Goal: Task Accomplishment & Management: Manage account settings

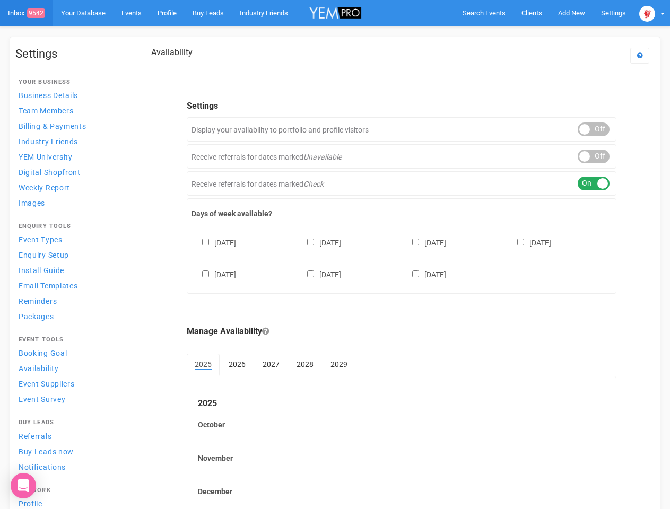
click at [335, 255] on div "[DATE] [DATE] [DATE] [DATE] [DATE] [DATE] [DATE]" at bounding box center [402, 254] width 420 height 64
click at [484, 13] on span "Search Events" at bounding box center [484, 13] width 43 height 8
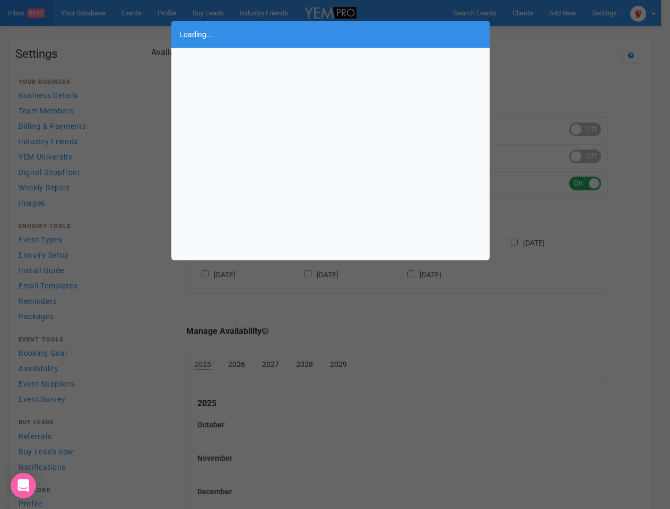
click at [572, 13] on div "Loading..." at bounding box center [335, 254] width 670 height 509
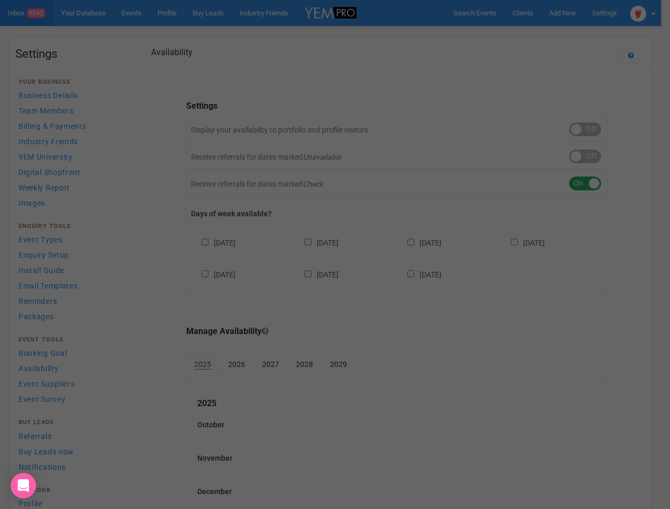
click at [547, 34] on div "Loading..." at bounding box center [335, 254] width 670 height 509
click at [652, 13] on div at bounding box center [335, 254] width 670 height 509
click at [594, 129] on div at bounding box center [335, 254] width 670 height 509
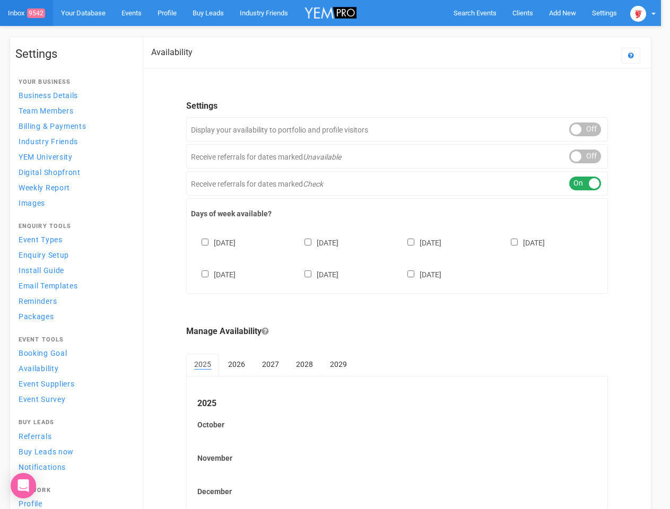
click at [594, 157] on div "ON OFF" at bounding box center [585, 157] width 32 height 14
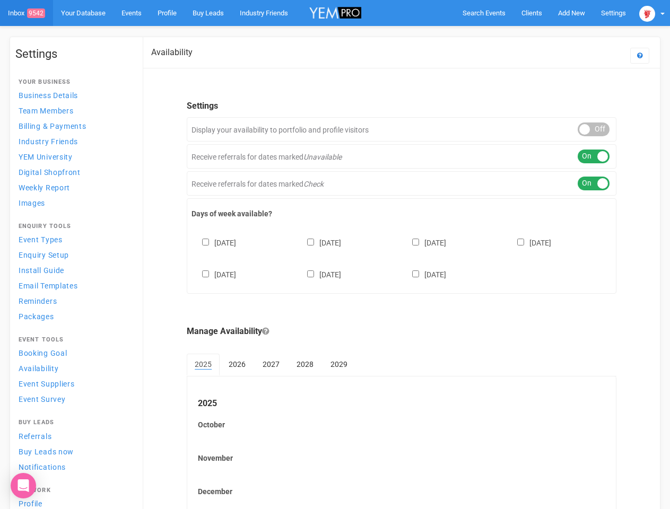
click at [594, 184] on div "ON OFF" at bounding box center [594, 184] width 32 height 14
click at [402, 257] on div "[DATE] [DATE] [DATE] [DATE] [DATE] [DATE] [DATE]" at bounding box center [402, 254] width 420 height 64
